Goal: Information Seeking & Learning: Learn about a topic

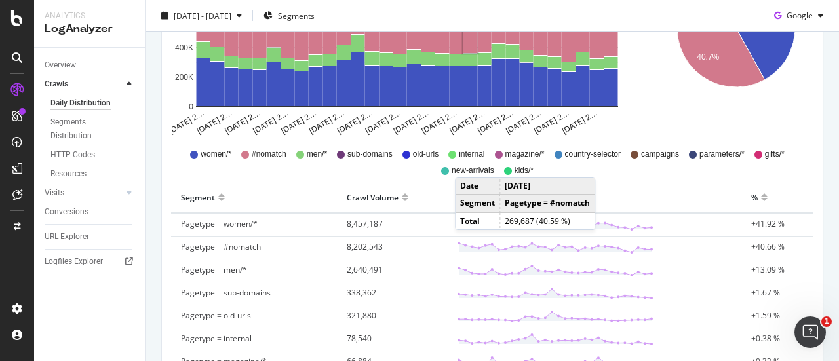
scroll to position [286, 0]
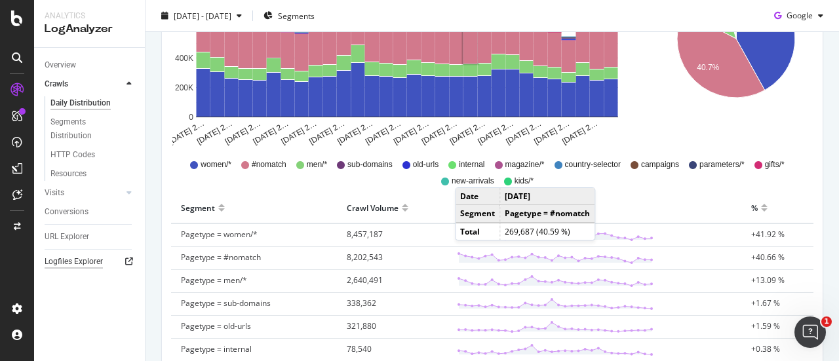
click at [80, 258] on div "Logfiles Explorer" at bounding box center [74, 262] width 58 height 14
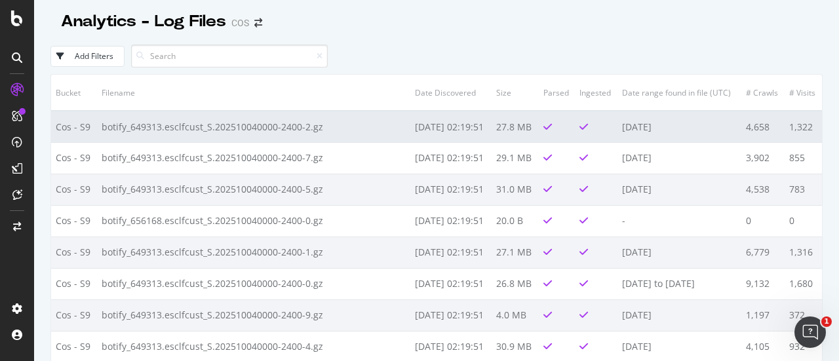
click at [317, 131] on td "botify_649313.esclfcust_S.202510040000-2400-2.gz" at bounding box center [253, 126] width 313 height 31
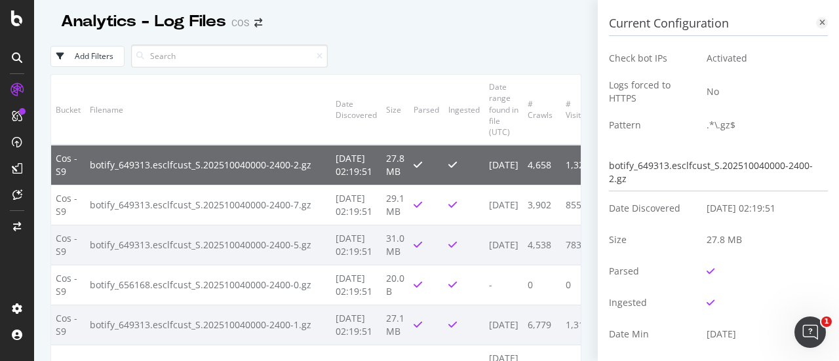
click at [819, 23] on icon at bounding box center [822, 23] width 6 height 8
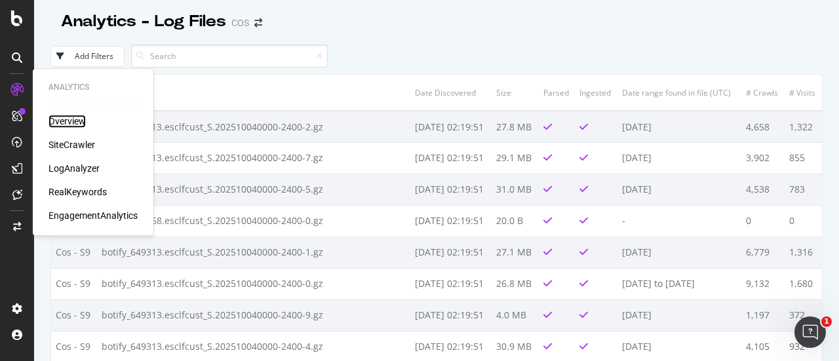
click at [71, 126] on div "Overview" at bounding box center [66, 121] width 37 height 13
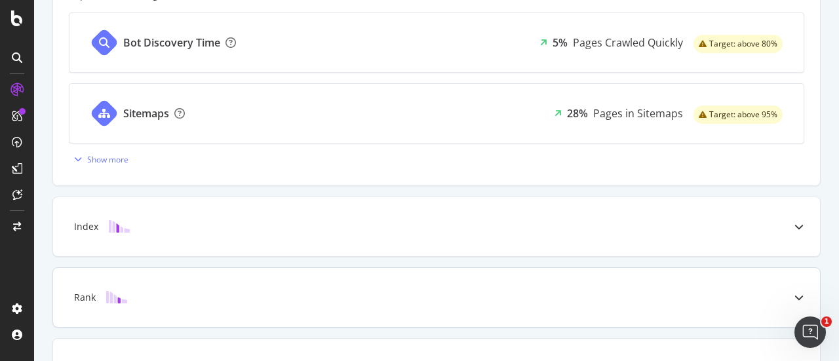
scroll to position [655, 0]
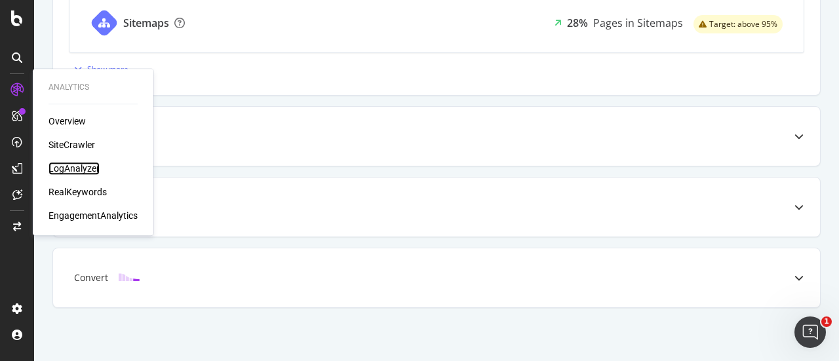
click at [63, 168] on div "LogAnalyzer" at bounding box center [73, 168] width 51 height 13
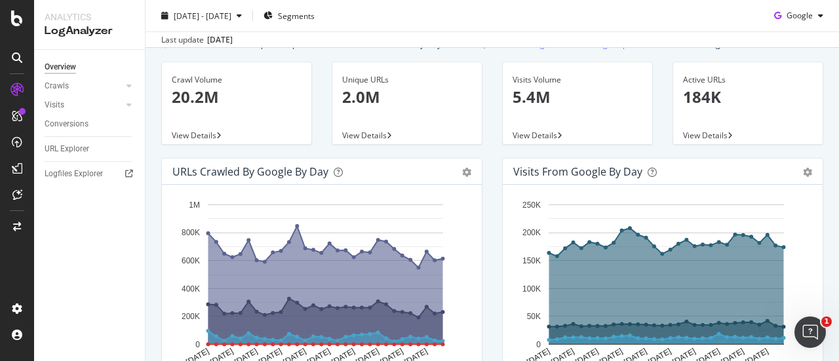
scroll to position [66, 0]
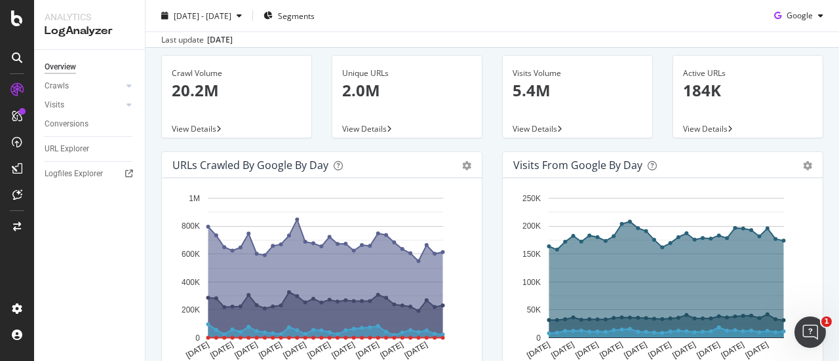
click at [229, 98] on p "20.2M" at bounding box center [237, 90] width 130 height 22
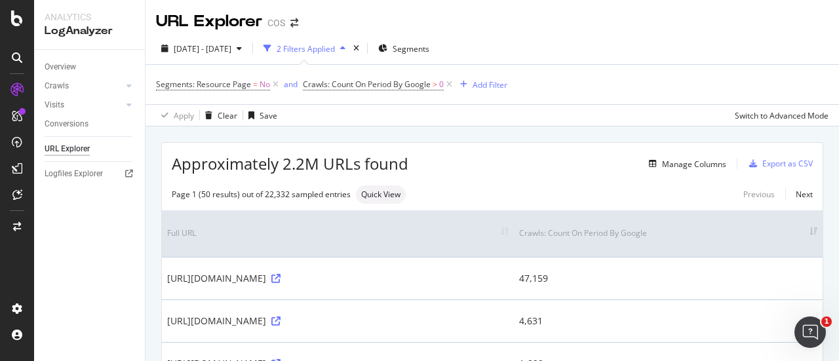
scroll to position [66, 0]
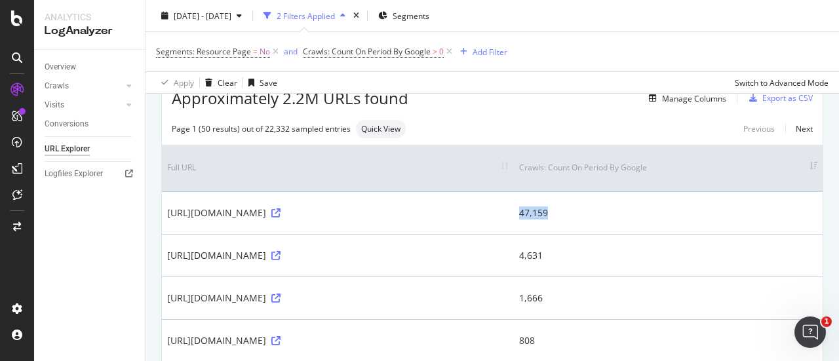
drag, startPoint x: 724, startPoint y: 212, endPoint x: 679, endPoint y: 214, distance: 45.3
click at [679, 214] on tr "https://failover404-prod-www.npr.cos.com/de-de/404 47,159" at bounding box center [492, 212] width 660 height 43
click at [738, 217] on td "47,159" at bounding box center [668, 212] width 309 height 43
drag, startPoint x: 727, startPoint y: 211, endPoint x: 695, endPoint y: 213, distance: 32.2
click at [696, 213] on td "47,159" at bounding box center [668, 212] width 309 height 43
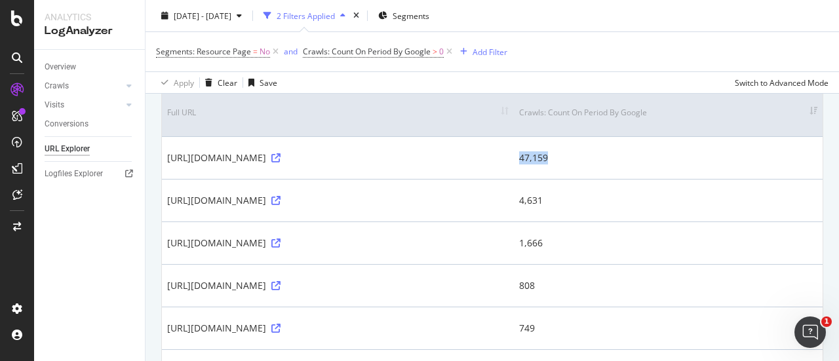
scroll to position [197, 0]
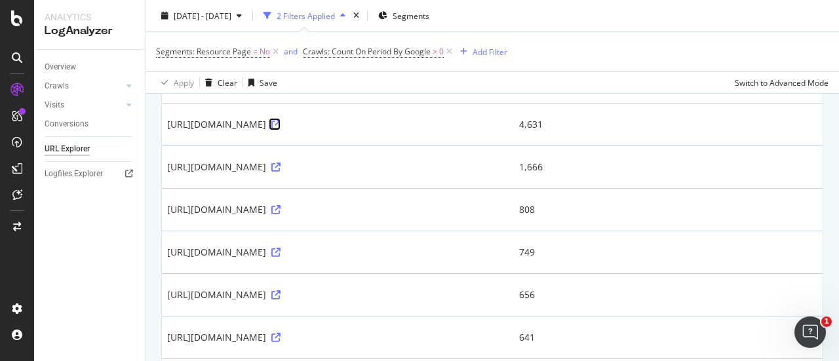
click at [280, 124] on icon at bounding box center [275, 124] width 9 height 9
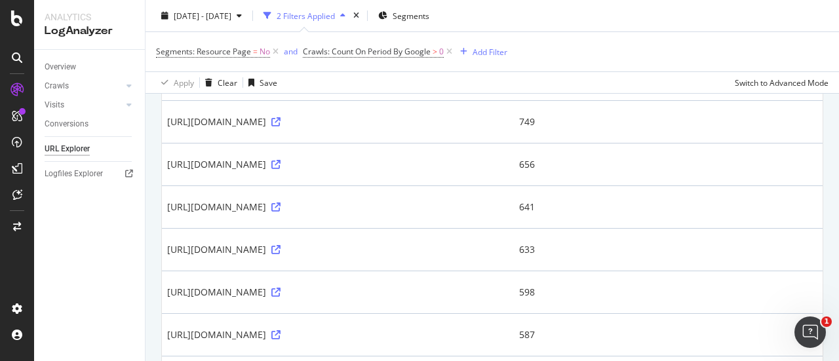
scroll to position [328, 0]
drag, startPoint x: 244, startPoint y: 159, endPoint x: 366, endPoint y: 173, distance: 122.6
click at [366, 173] on td "https://www.cos.com/api/products/elasticated-barrel-leg-trousers-navy-120891100…" at bounding box center [338, 163] width 352 height 43
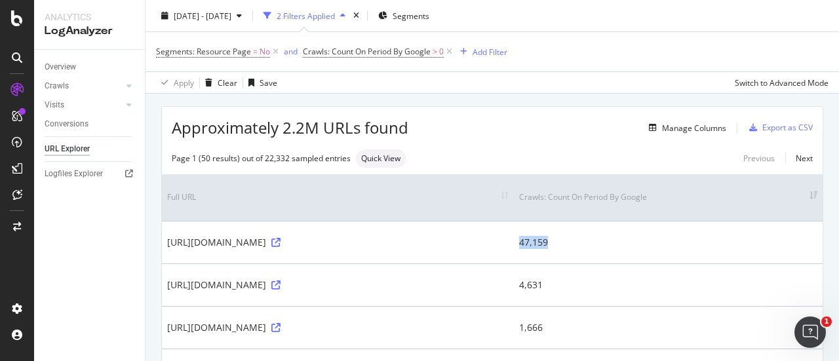
scroll to position [0, 0]
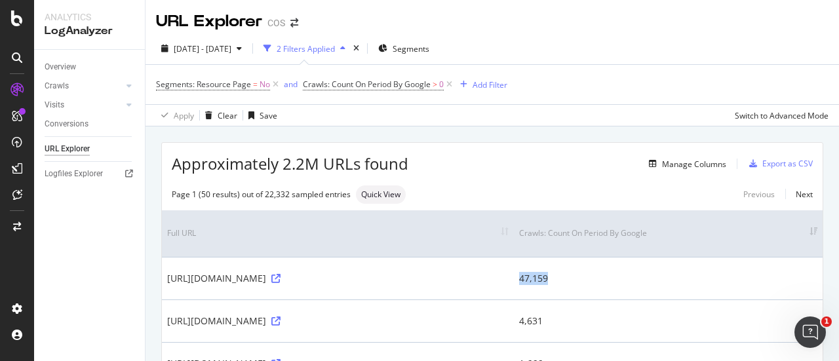
drag, startPoint x: 727, startPoint y: 280, endPoint x: 681, endPoint y: 278, distance: 45.3
click at [681, 278] on tr "https://failover404-prod-www.npr.cos.com/de-de/404 47,159" at bounding box center [492, 278] width 660 height 43
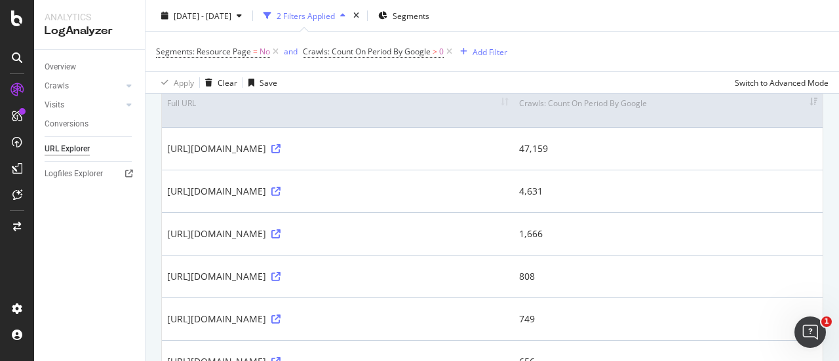
scroll to position [131, 0]
drag, startPoint x: 752, startPoint y: 147, endPoint x: 657, endPoint y: 170, distance: 98.2
click at [666, 149] on tr "https://failover404-prod-www.npr.cos.com/de-de/404 47,159" at bounding box center [492, 147] width 660 height 43
click at [453, 152] on div "https://failover404-prod-www.npr.cos.com/de-de/404" at bounding box center [337, 147] width 341 height 13
drag, startPoint x: 304, startPoint y: 146, endPoint x: 214, endPoint y: 149, distance: 90.5
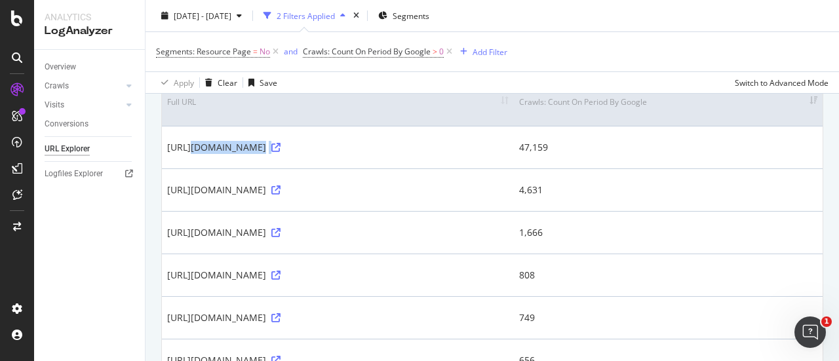
click at [169, 139] on td "https://failover404-prod-www.npr.cos.com/de-de/404" at bounding box center [338, 147] width 352 height 43
click at [514, 136] on td "https://failover404-prod-www.npr.cos.com/de-de/404" at bounding box center [338, 147] width 352 height 43
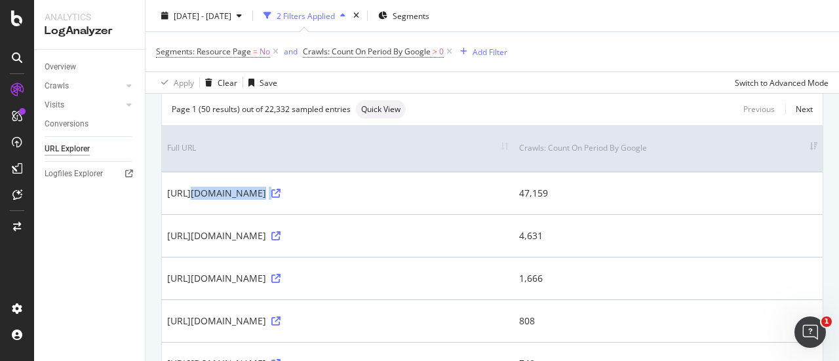
scroll to position [66, 0]
